Goal: Task Accomplishment & Management: Manage account settings

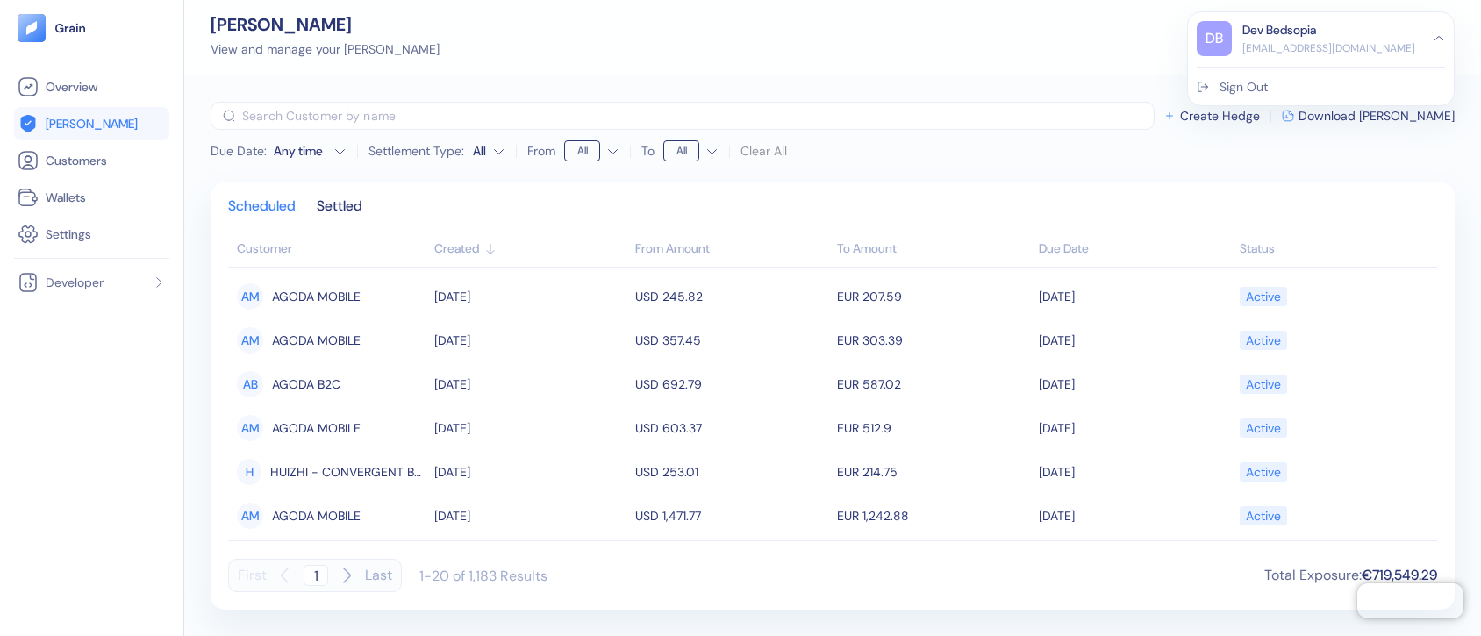
scroll to position [618, 0]
click at [1251, 96] on div "DB Dev Bedsopia [EMAIL_ADDRESS][DOMAIN_NAME] Sign Out" at bounding box center [1321, 58] width 268 height 95
click at [1240, 88] on div "Sign Out" at bounding box center [1244, 87] width 48 height 18
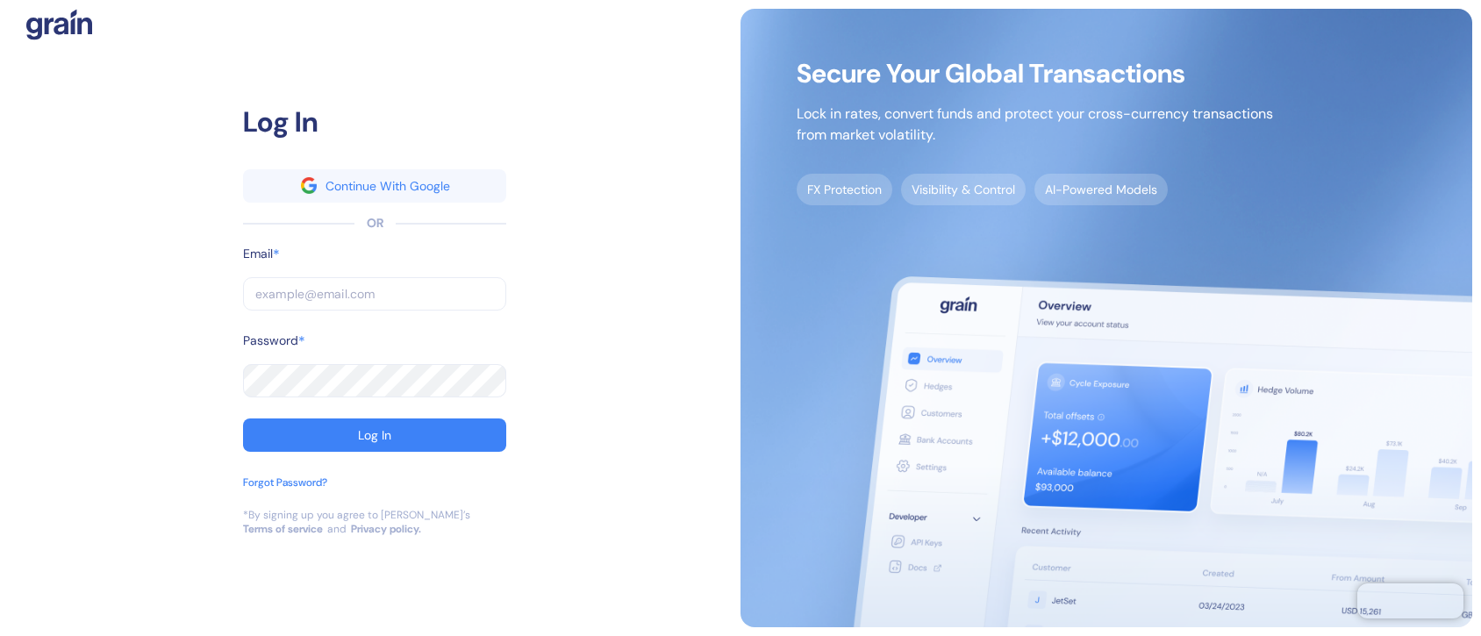
click at [337, 291] on input "text" at bounding box center [374, 293] width 263 height 33
type input "s"
type input "st"
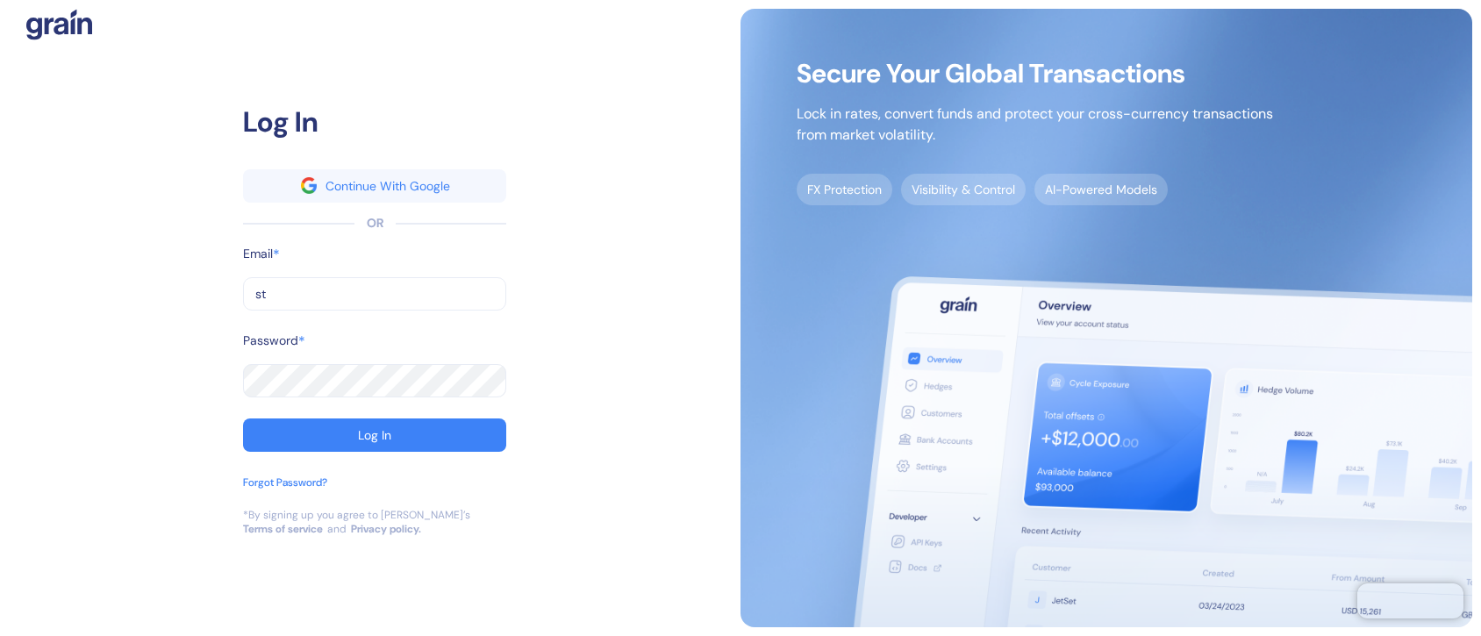
type input "stu"
type input "st"
type input "s"
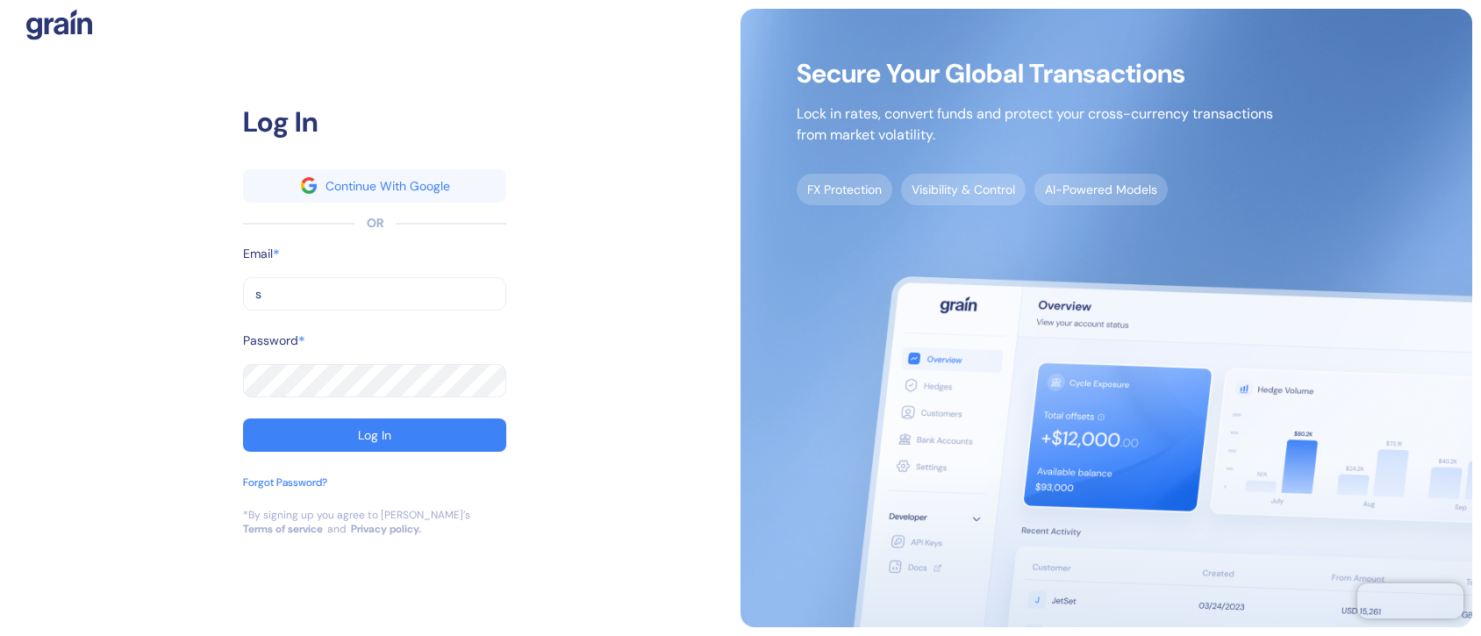
type input "s"
type input "[EMAIL_ADDRESS][DOMAIN_NAME]"
